Goal: Task Accomplishment & Management: Manage account settings

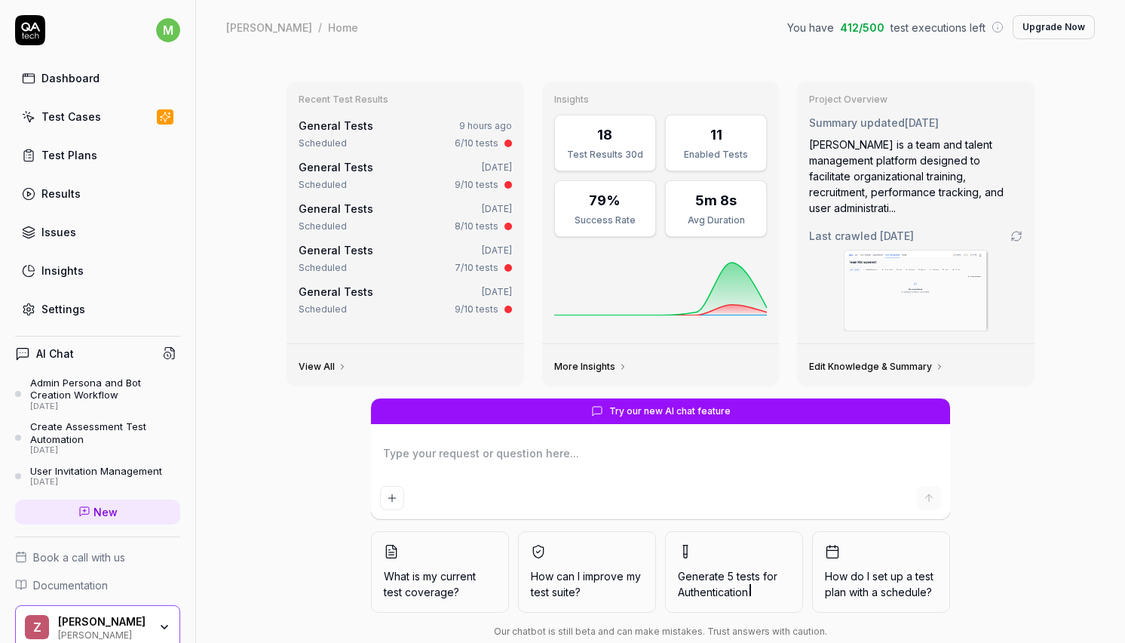
click at [319, 135] on div "General Tests 9 hours ago Scheduled 6/10 tests" at bounding box center [405, 134] width 213 height 32
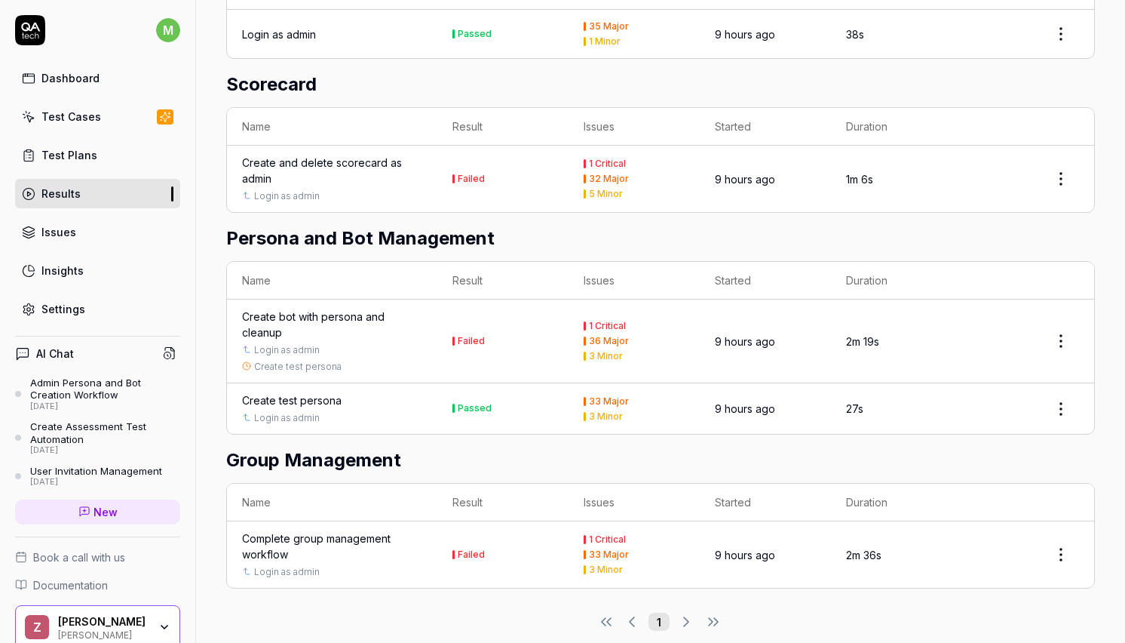
scroll to position [1282, 0]
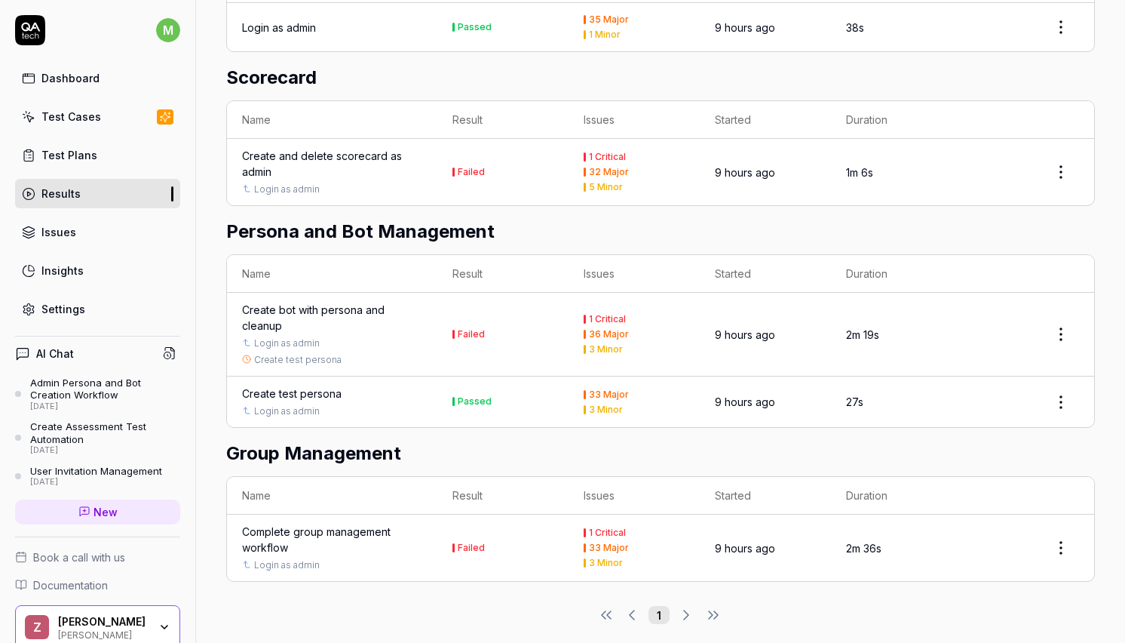
click at [344, 302] on div "Create bot with persona and cleanup" at bounding box center [332, 318] width 180 height 32
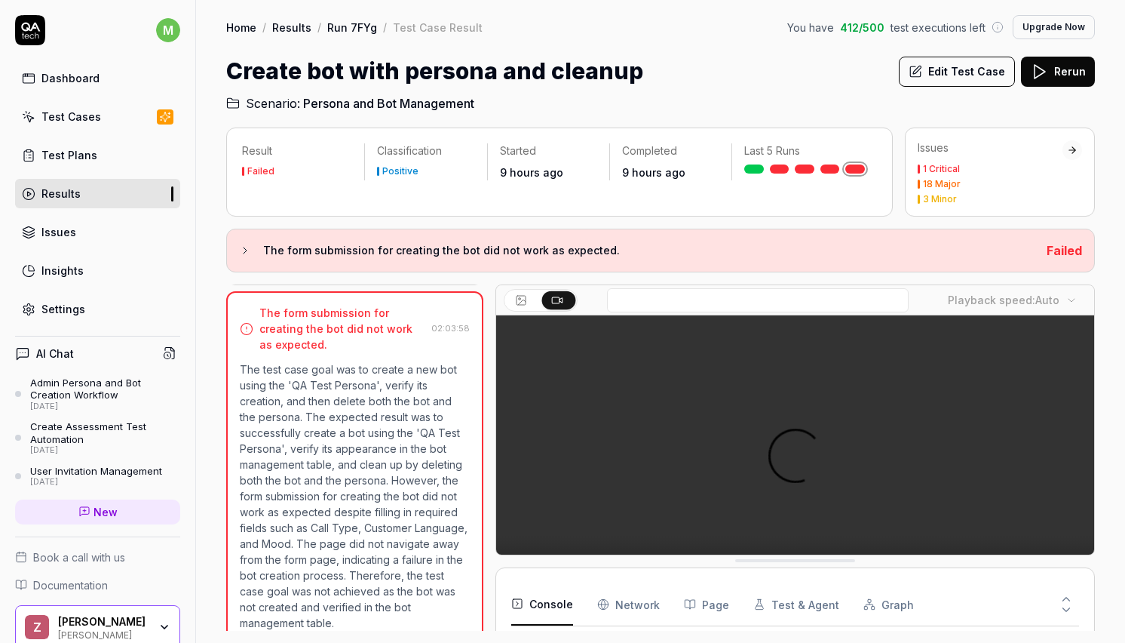
scroll to position [1450, 0]
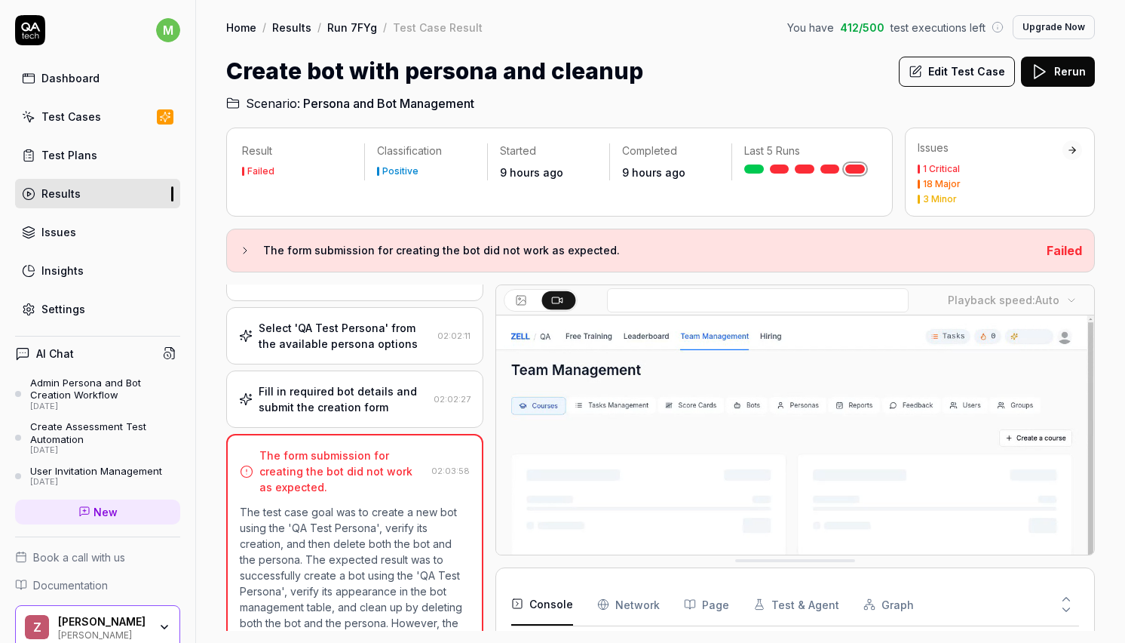
click at [373, 411] on div "Fill in required bot details and submit the creation form" at bounding box center [343, 399] width 169 height 32
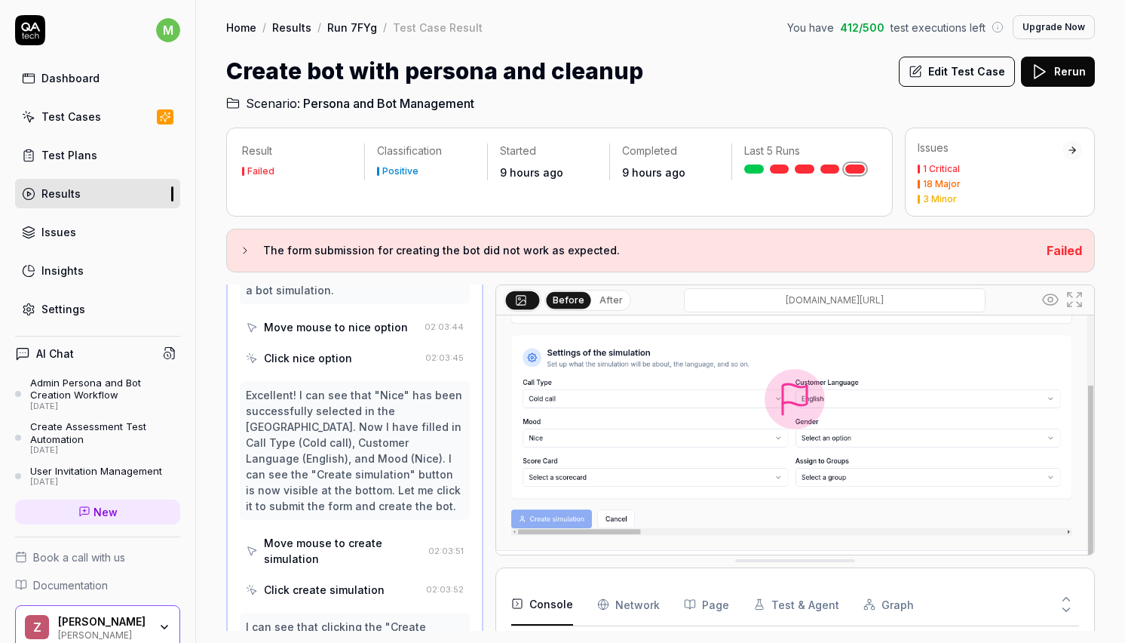
scroll to position [2874, 0]
click at [329, 533] on div "Move mouse to create simulation" at bounding box center [343, 549] width 158 height 32
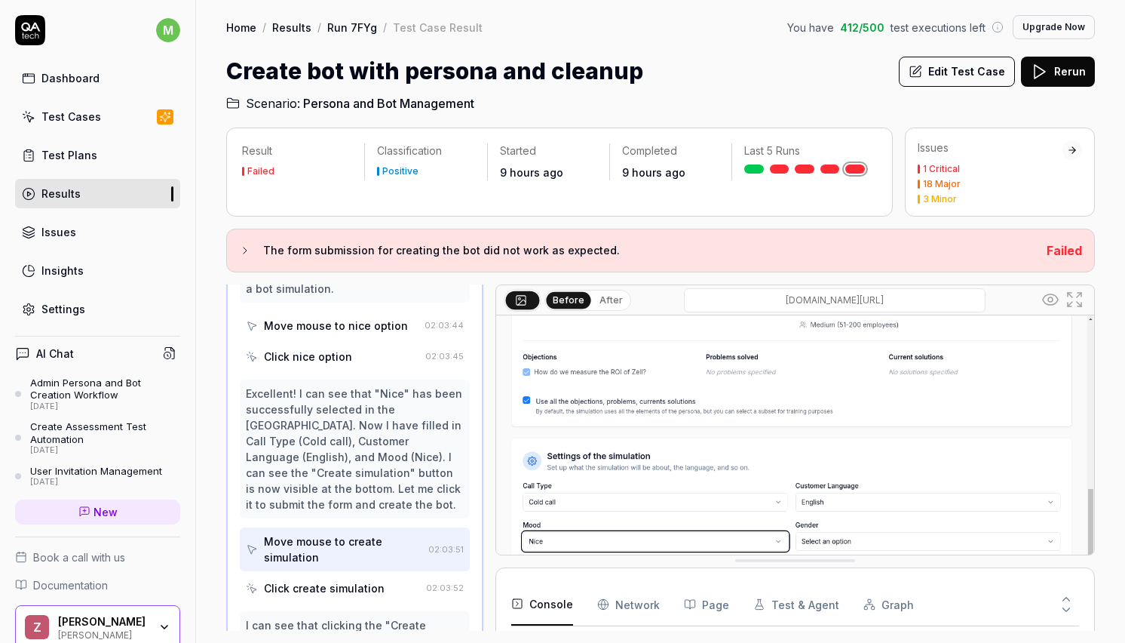
click at [327, 580] on div "Click create simulation" at bounding box center [324, 588] width 121 height 16
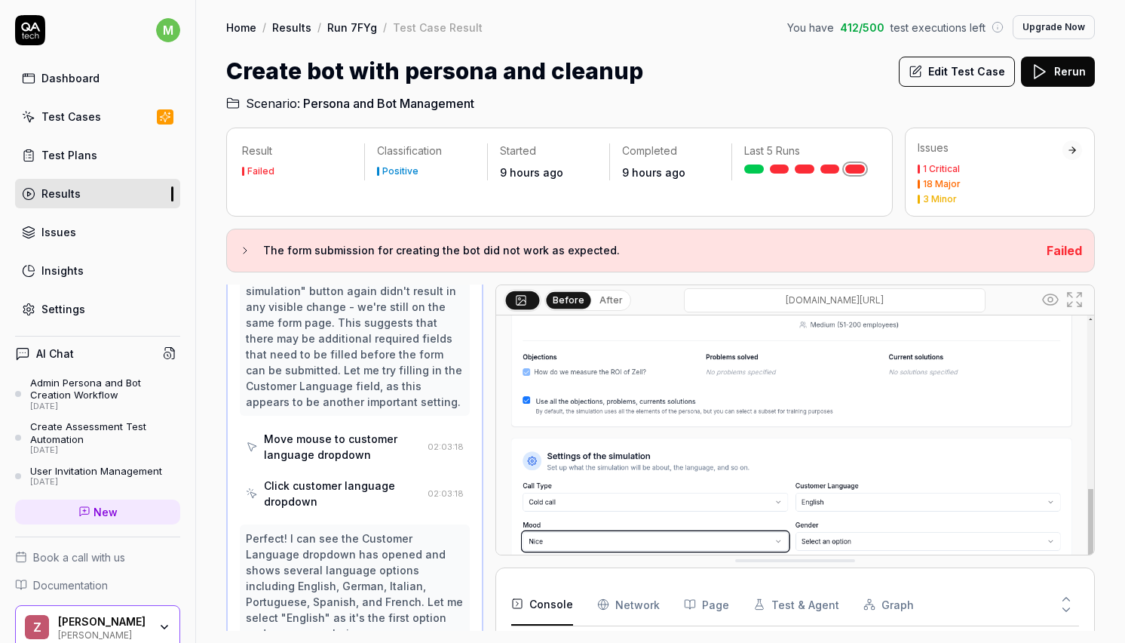
scroll to position [1861, 0]
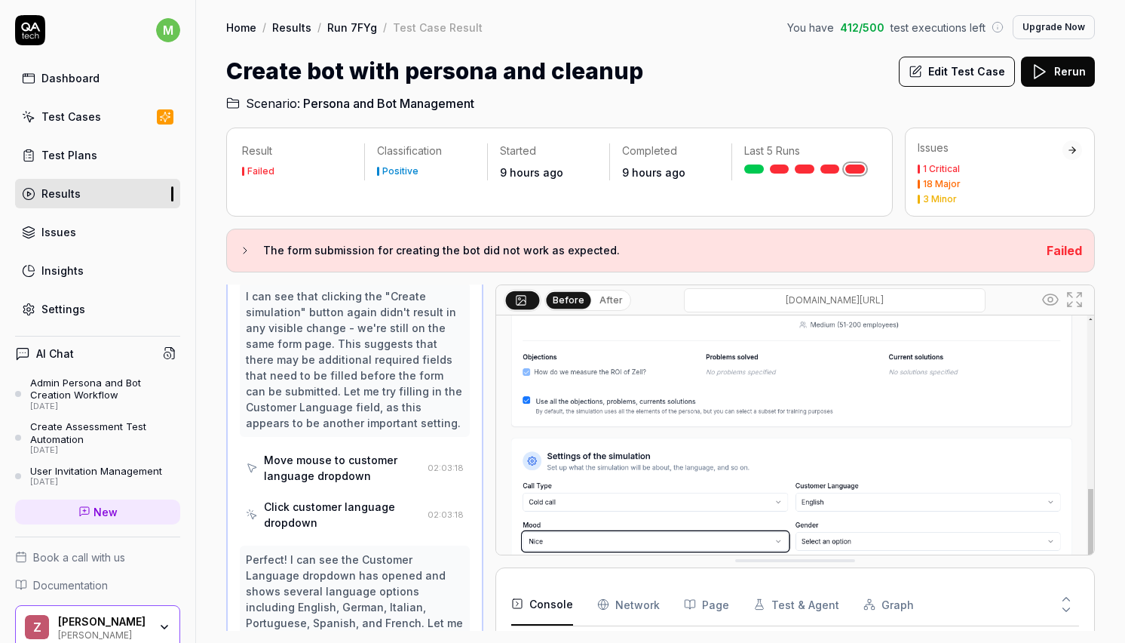
click at [917, 84] on button "Edit Test Case" at bounding box center [957, 72] width 116 height 30
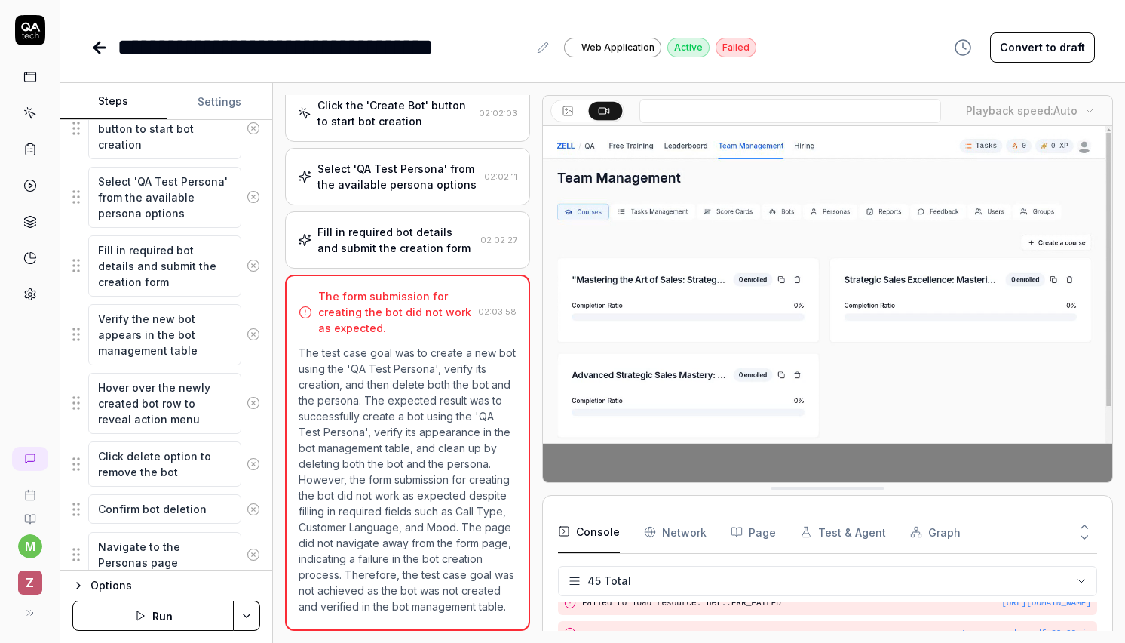
scroll to position [735, 0]
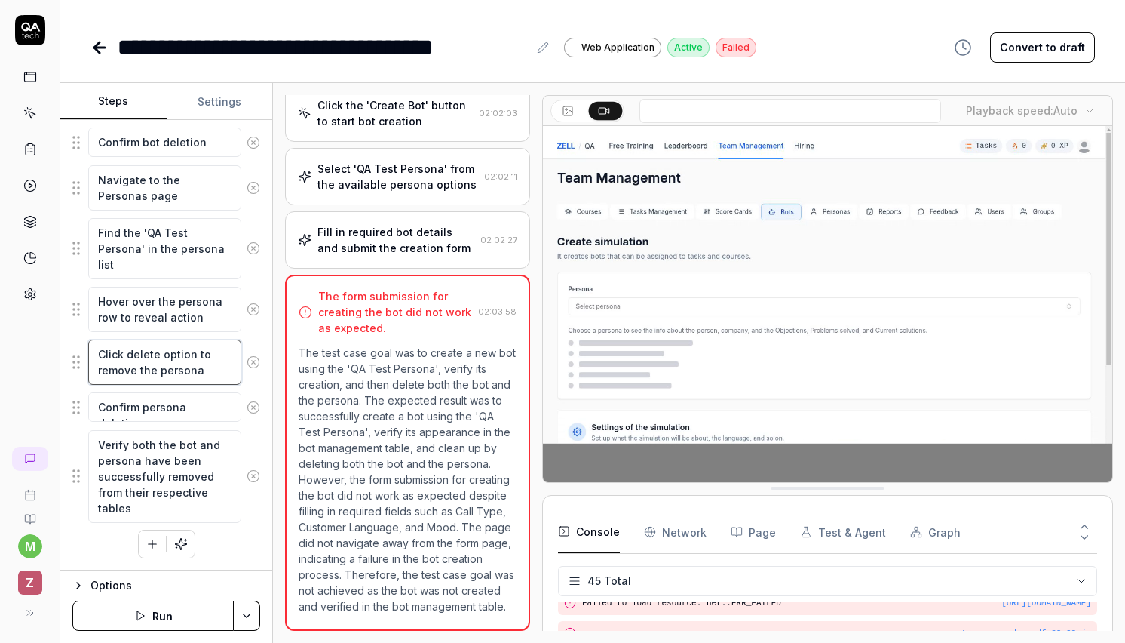
click at [195, 348] on textarea "Click delete option to remove the persona" at bounding box center [164, 361] width 153 height 45
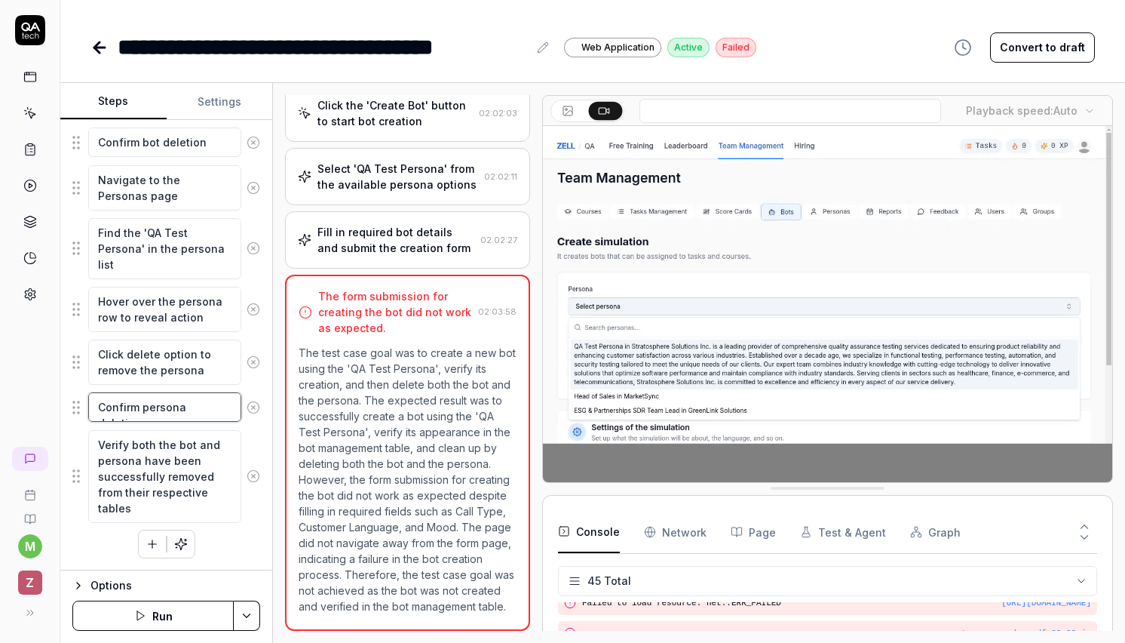
click at [177, 412] on textarea "Confirm persona deletion" at bounding box center [164, 406] width 153 height 29
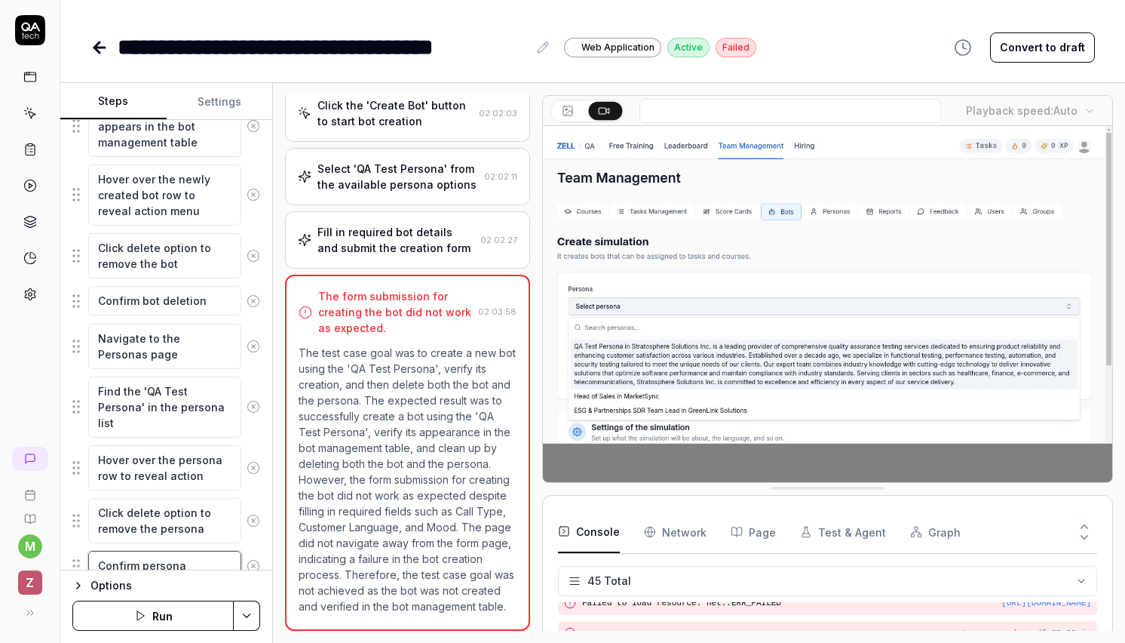
scroll to position [569, 0]
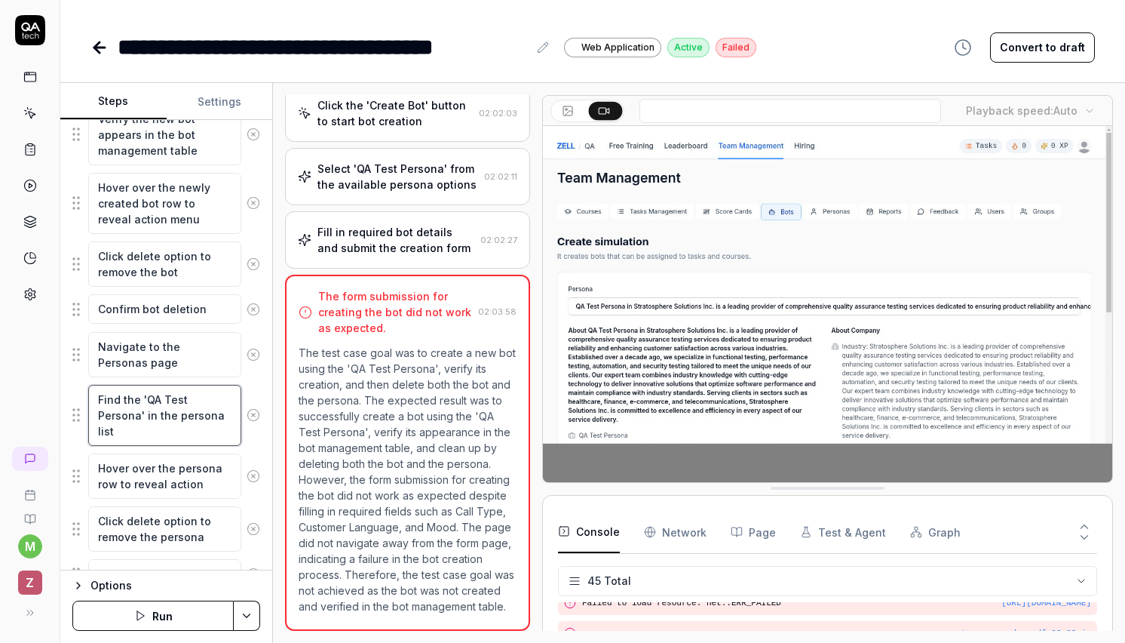
click at [174, 407] on textarea "Find the 'QA Test Persona' in the persona list" at bounding box center [164, 415] width 153 height 61
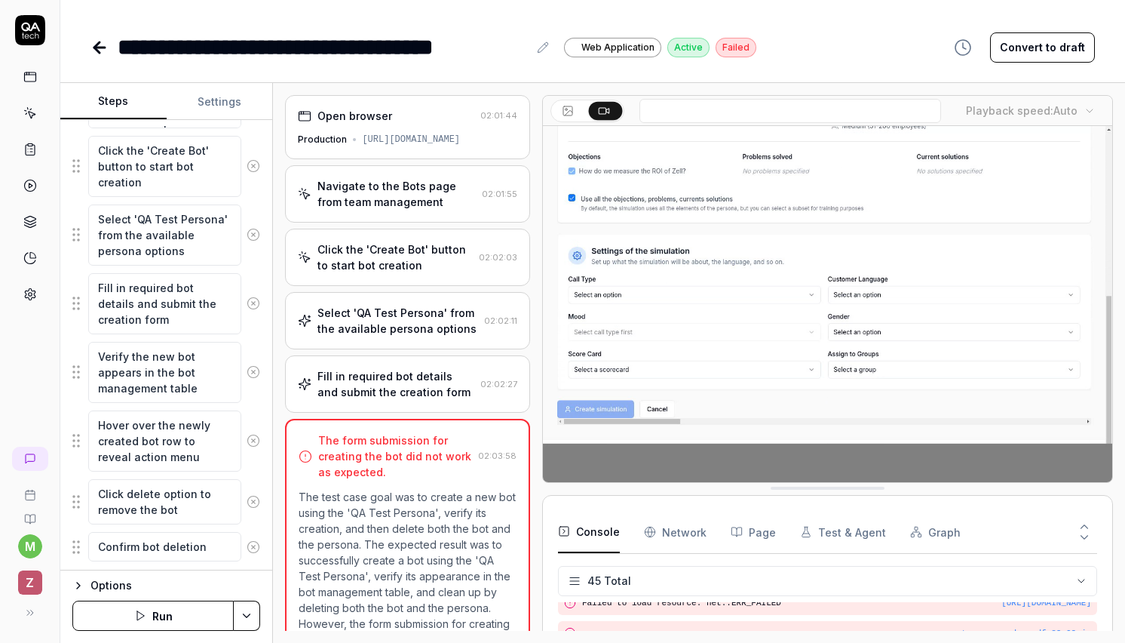
scroll to position [276, 0]
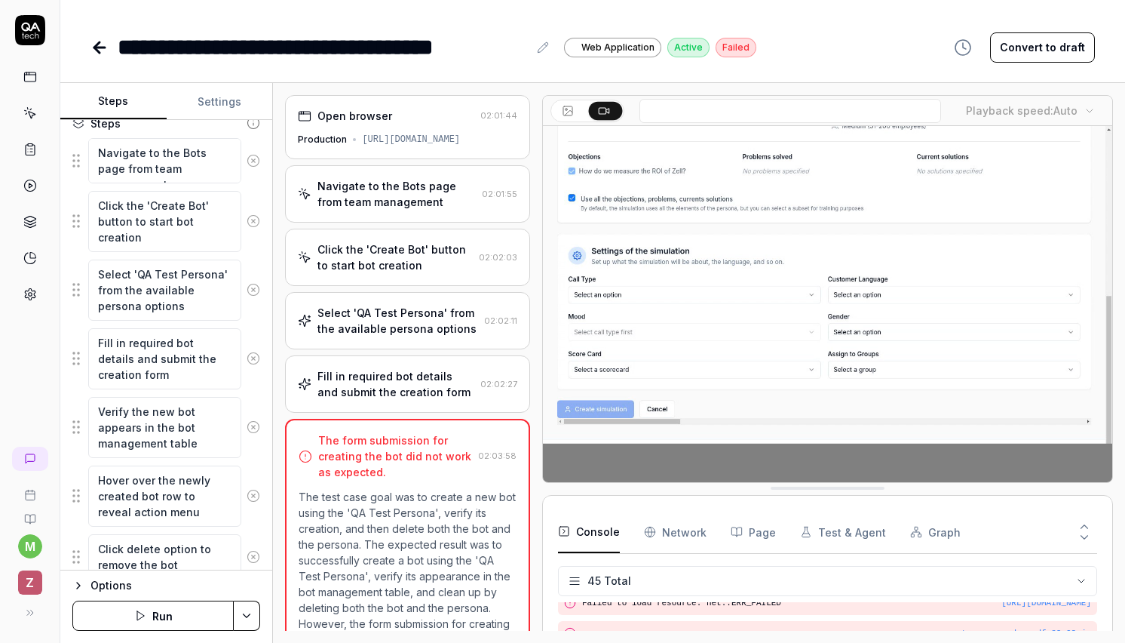
click at [31, 38] on icon at bounding box center [30, 30] width 30 height 30
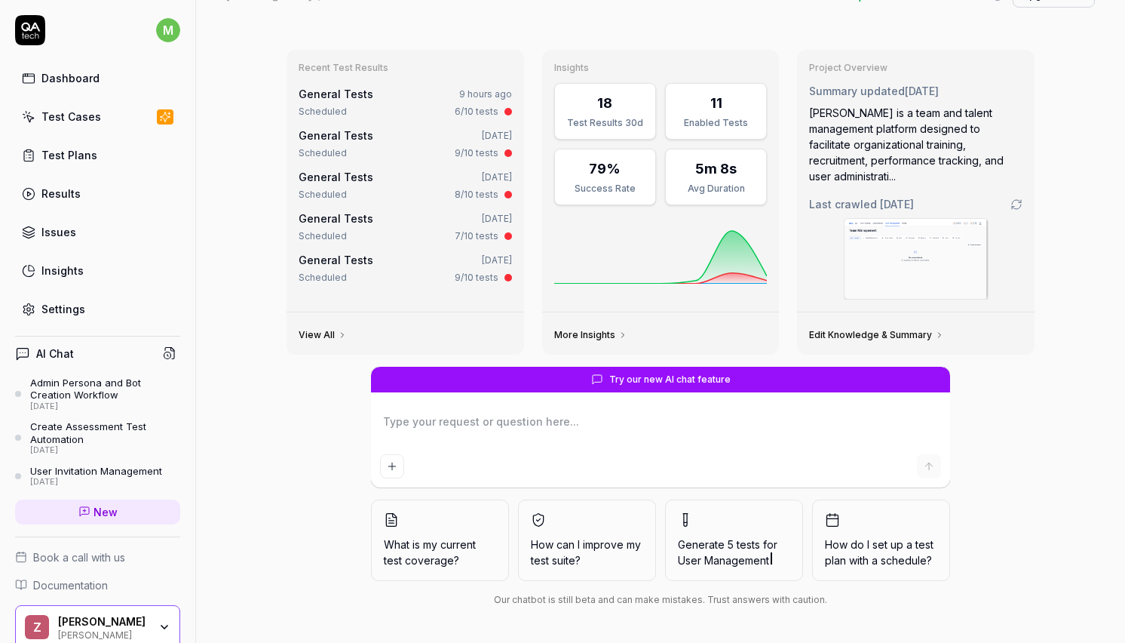
click at [93, 87] on link "Dashboard" at bounding box center [97, 77] width 165 height 29
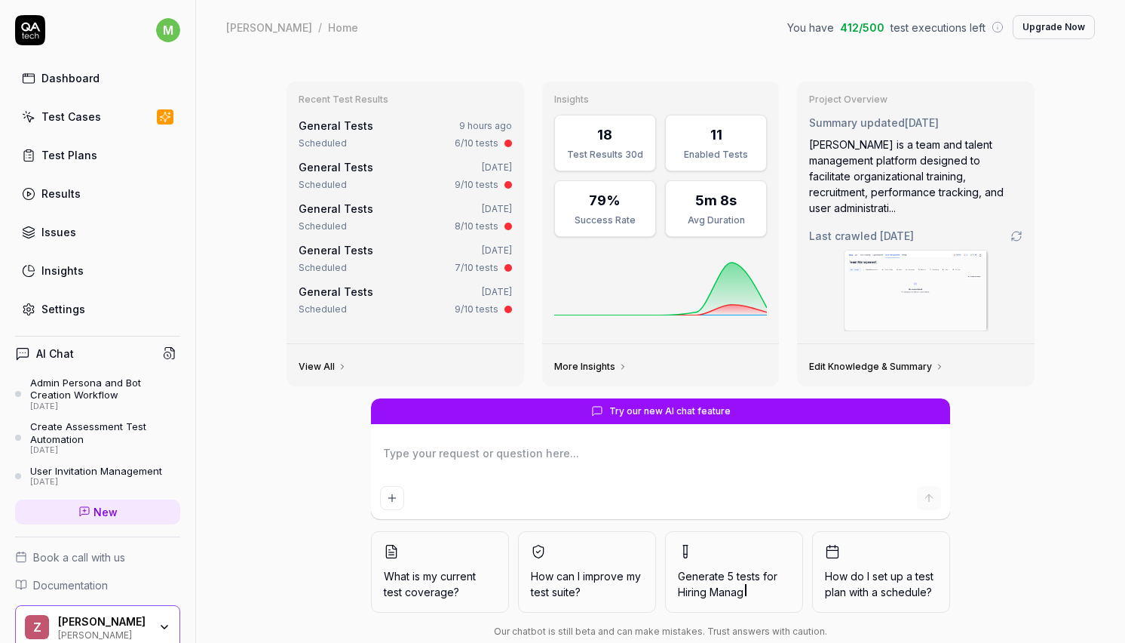
click at [84, 155] on div "Test Plans" at bounding box center [69, 155] width 56 height 16
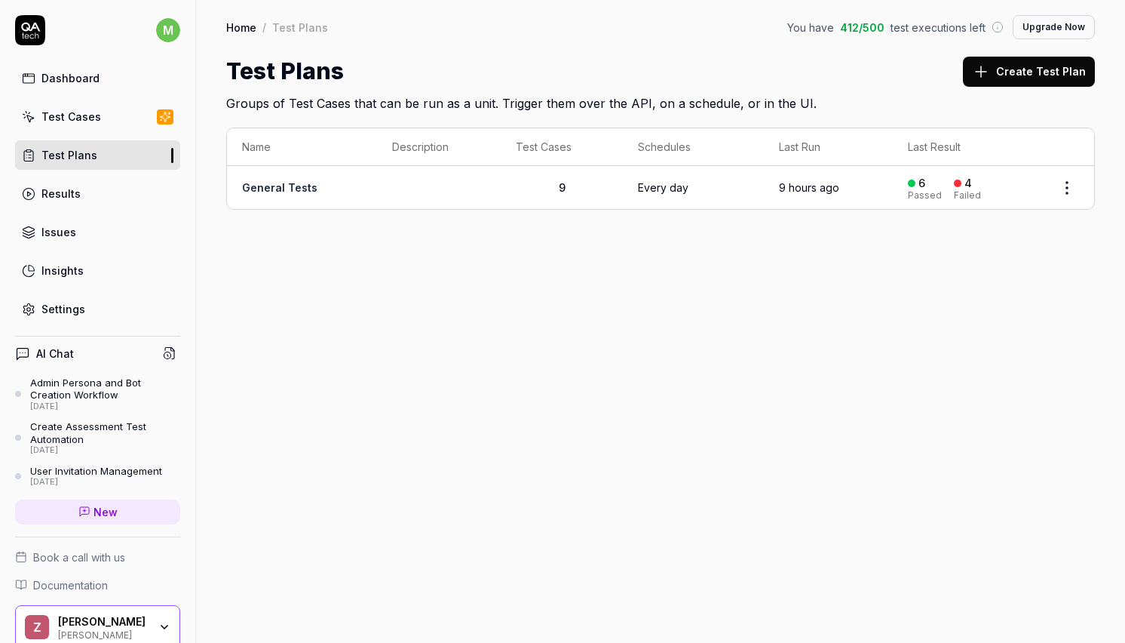
click at [87, 91] on link "Dashboard" at bounding box center [97, 77] width 165 height 29
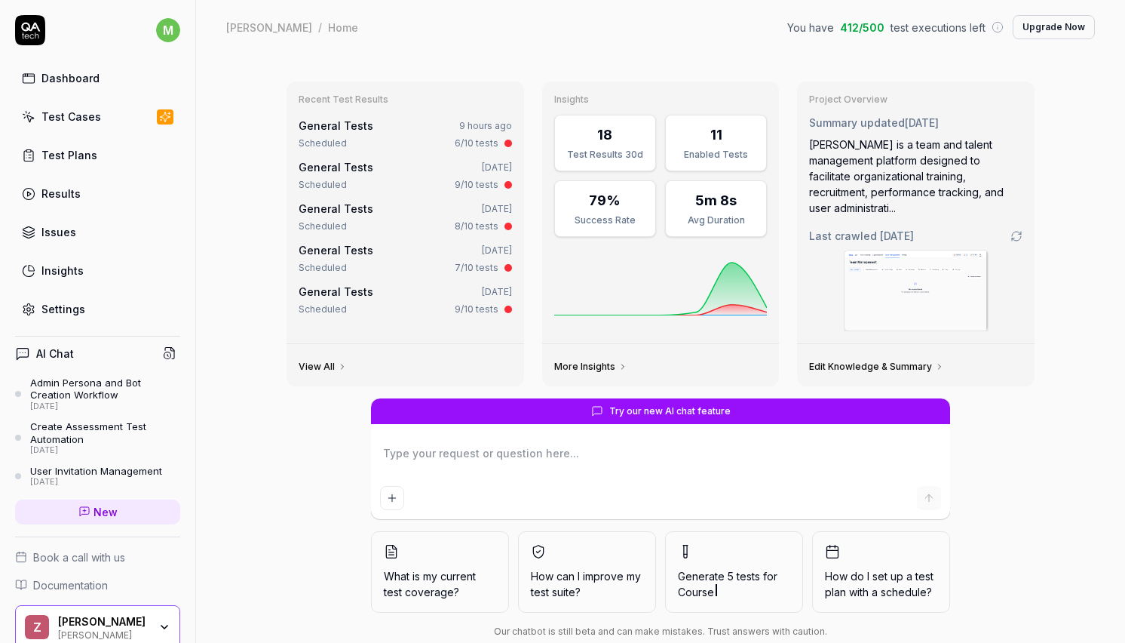
type textarea "*"
click at [83, 313] on link "Settings" at bounding box center [97, 308] width 165 height 29
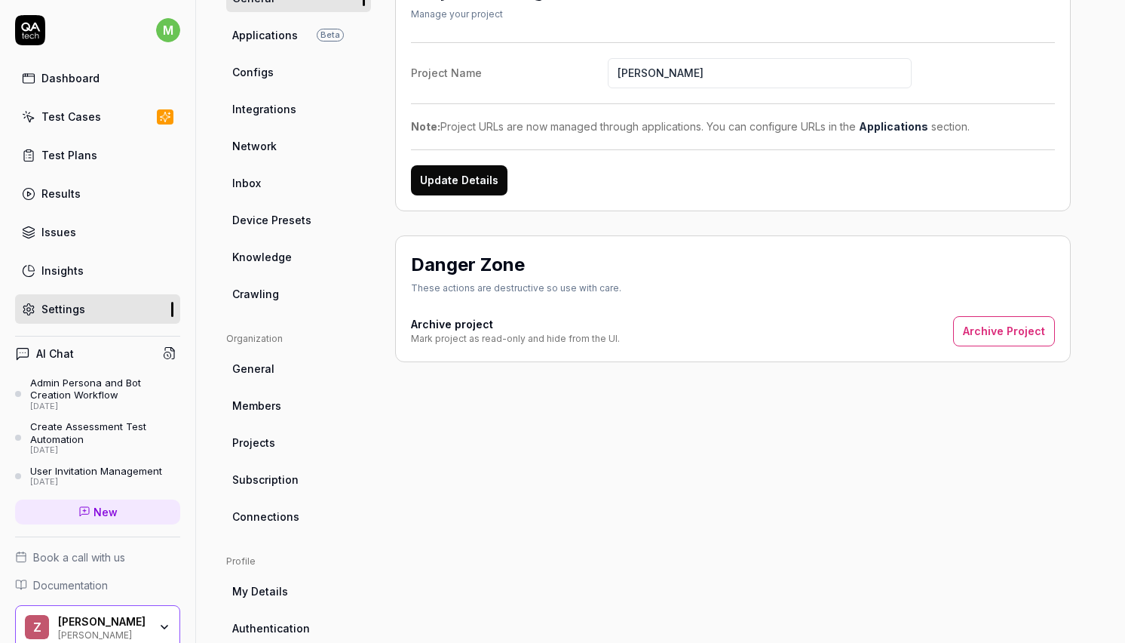
scroll to position [260, 0]
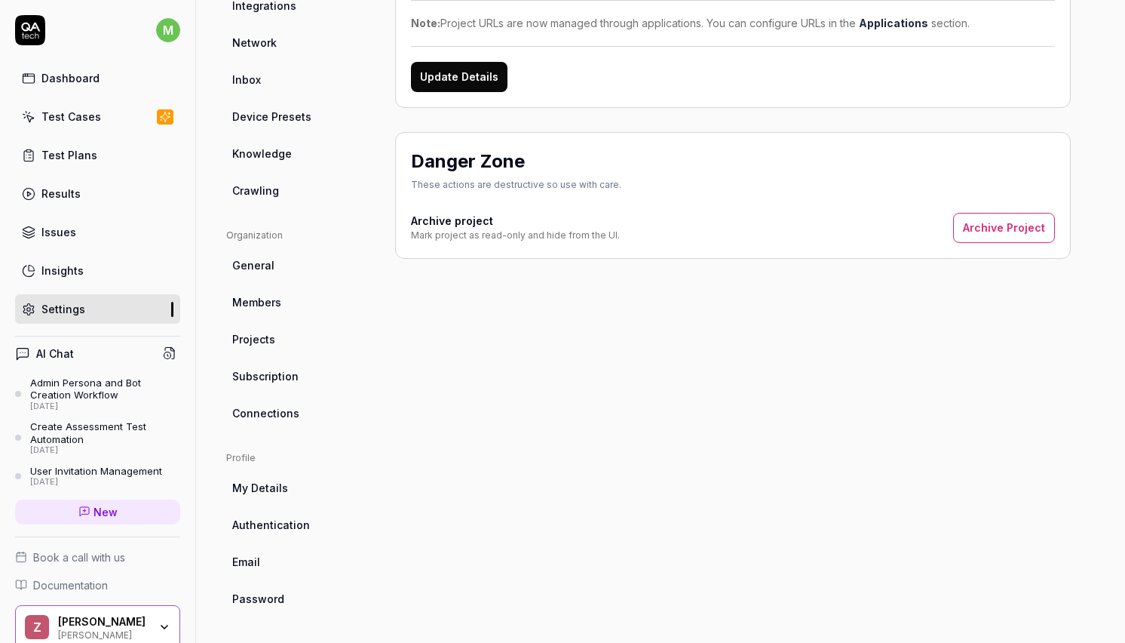
click at [289, 428] on div "Project General Applications Beta Configs Integrations Network Inbox Device Pre…" at bounding box center [298, 235] width 145 height 754
click at [289, 426] on link "Connections" at bounding box center [298, 413] width 145 height 28
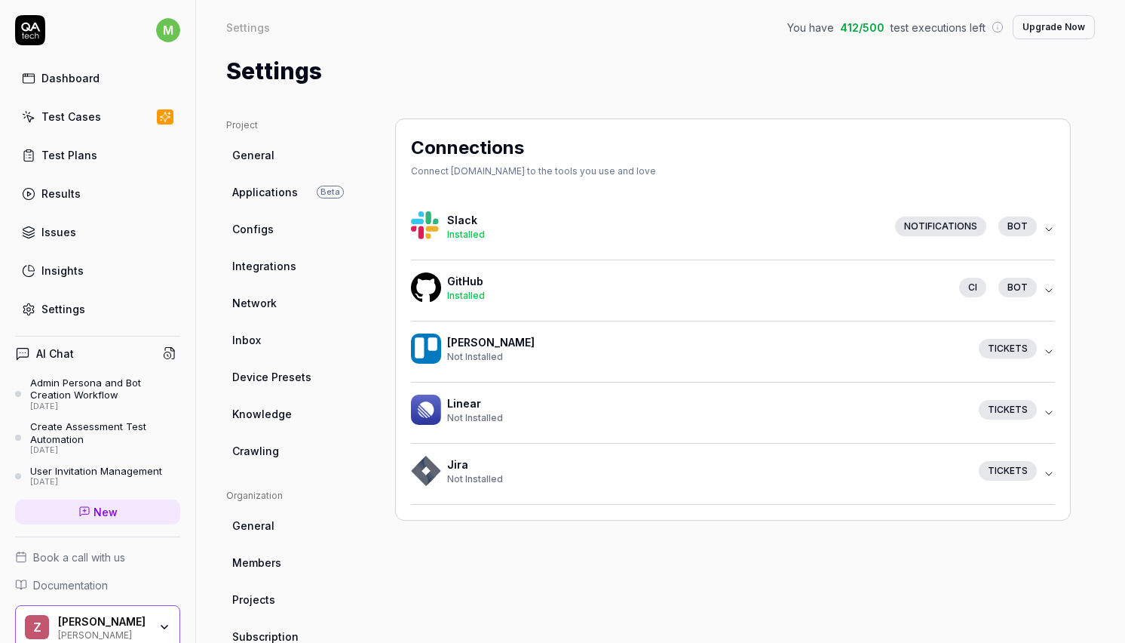
click at [1047, 292] on icon "button" at bounding box center [1049, 290] width 12 height 12
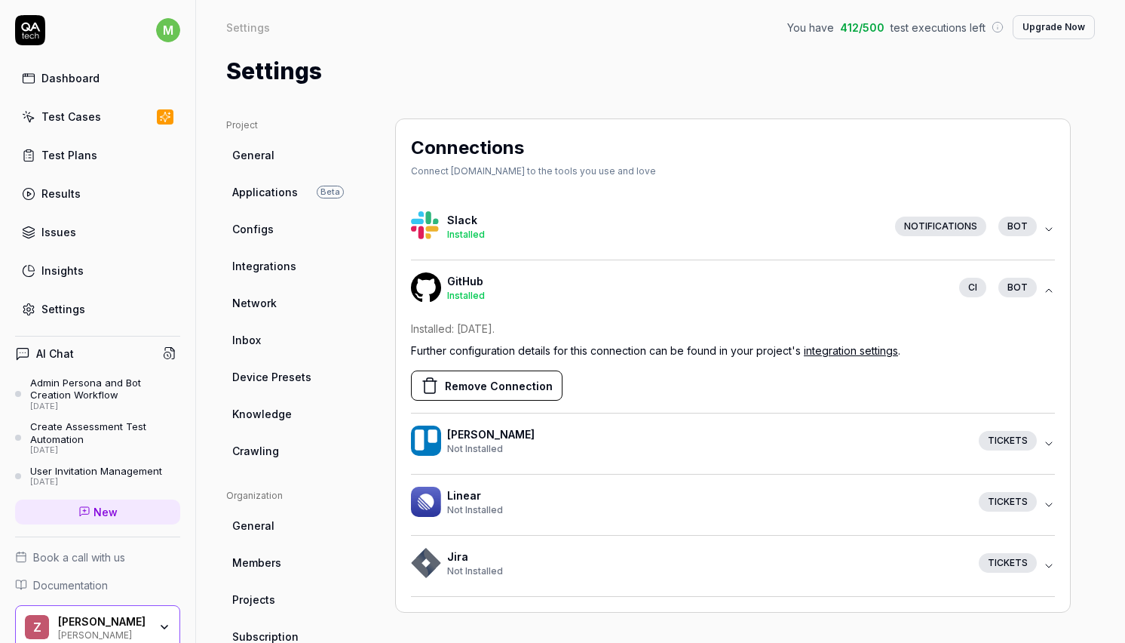
click at [850, 350] on link "integration settings" at bounding box center [851, 350] width 94 height 13
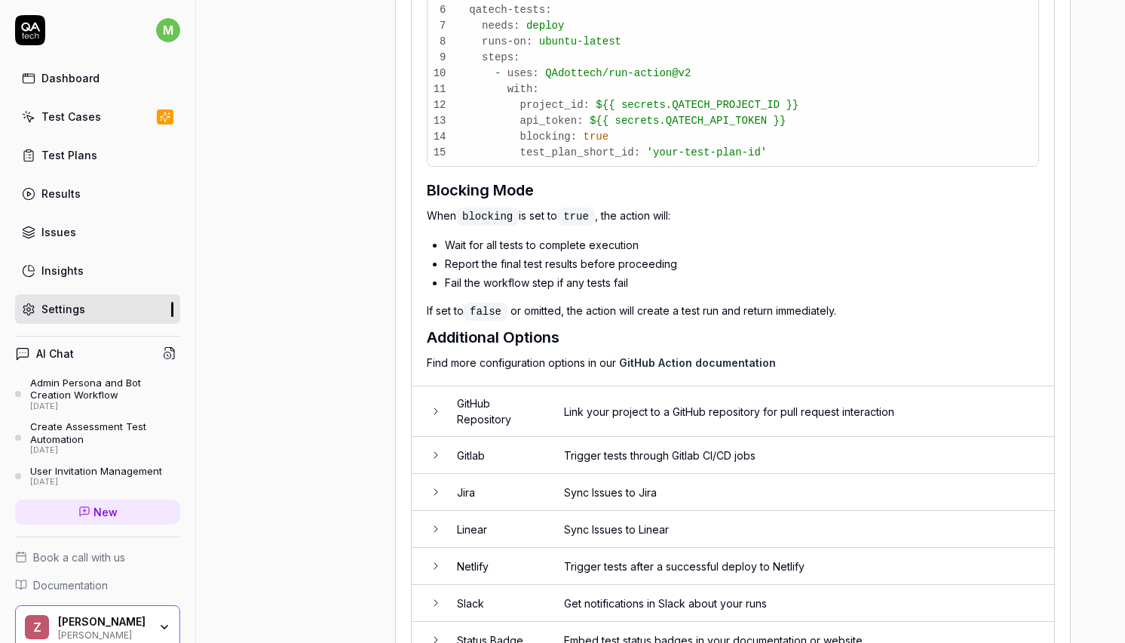
scroll to position [1208, 0]
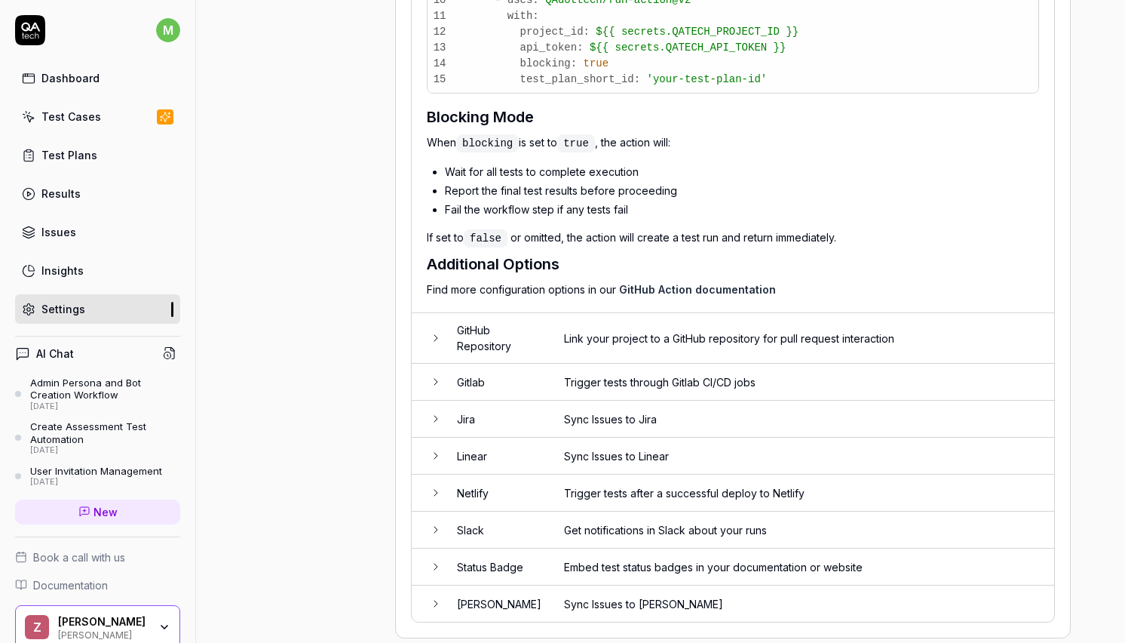
click at [644, 313] on td "Link your project to a GitHub repository for pull request interaction" at bounding box center [801, 338] width 505 height 51
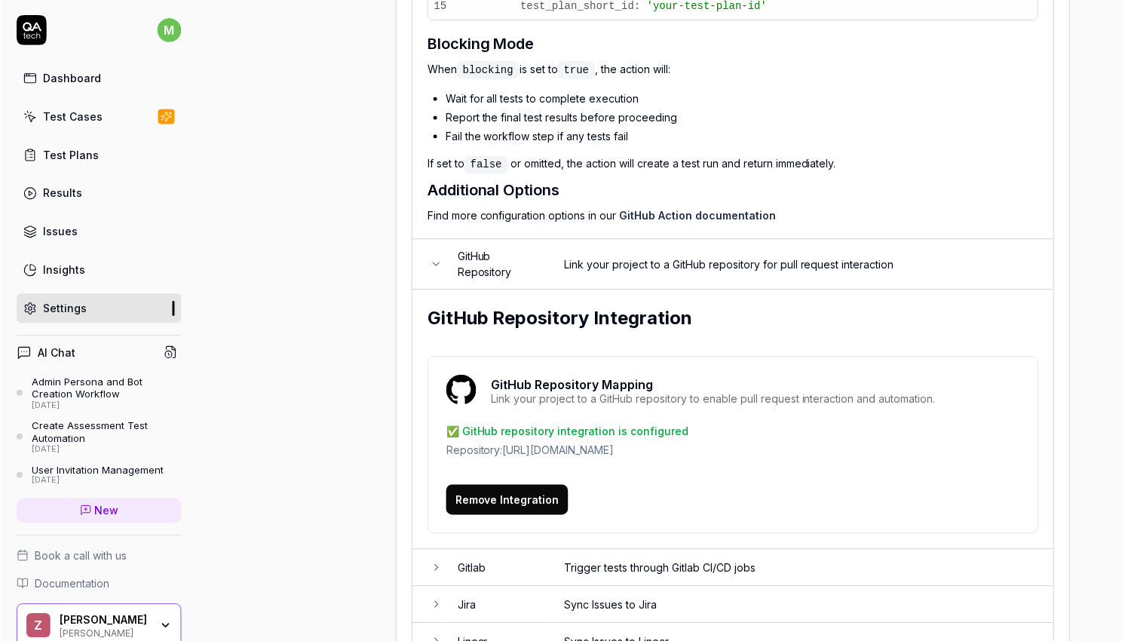
scroll to position [1259, 0]
